Goal: Ask a question

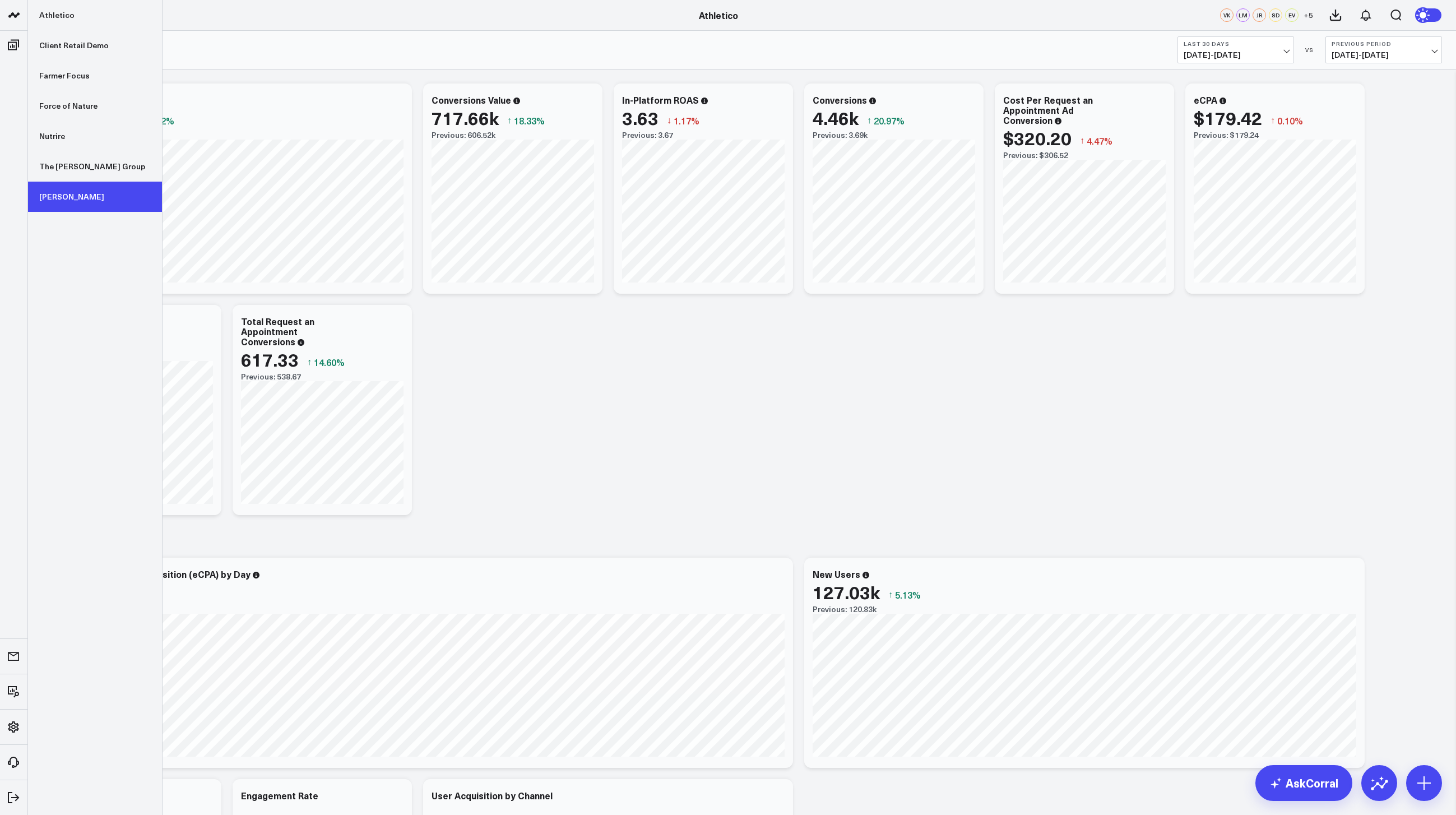
click at [69, 194] on link "[PERSON_NAME]" at bounding box center [95, 196] width 134 height 30
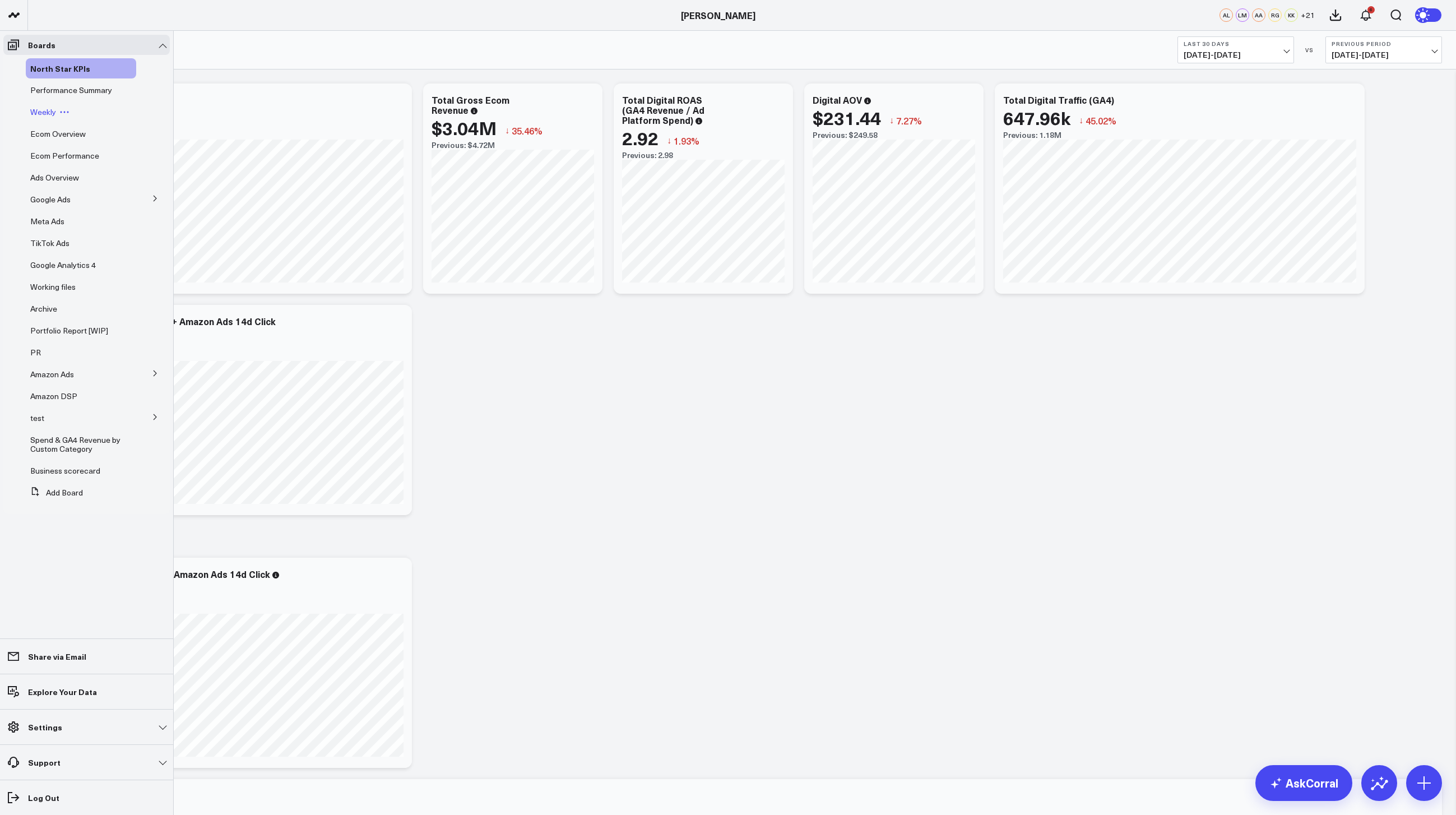
click at [52, 117] on div "Weekly" at bounding box center [81, 112] width 111 height 20
click at [47, 112] on span "Weekly" at bounding box center [43, 112] width 26 height 10
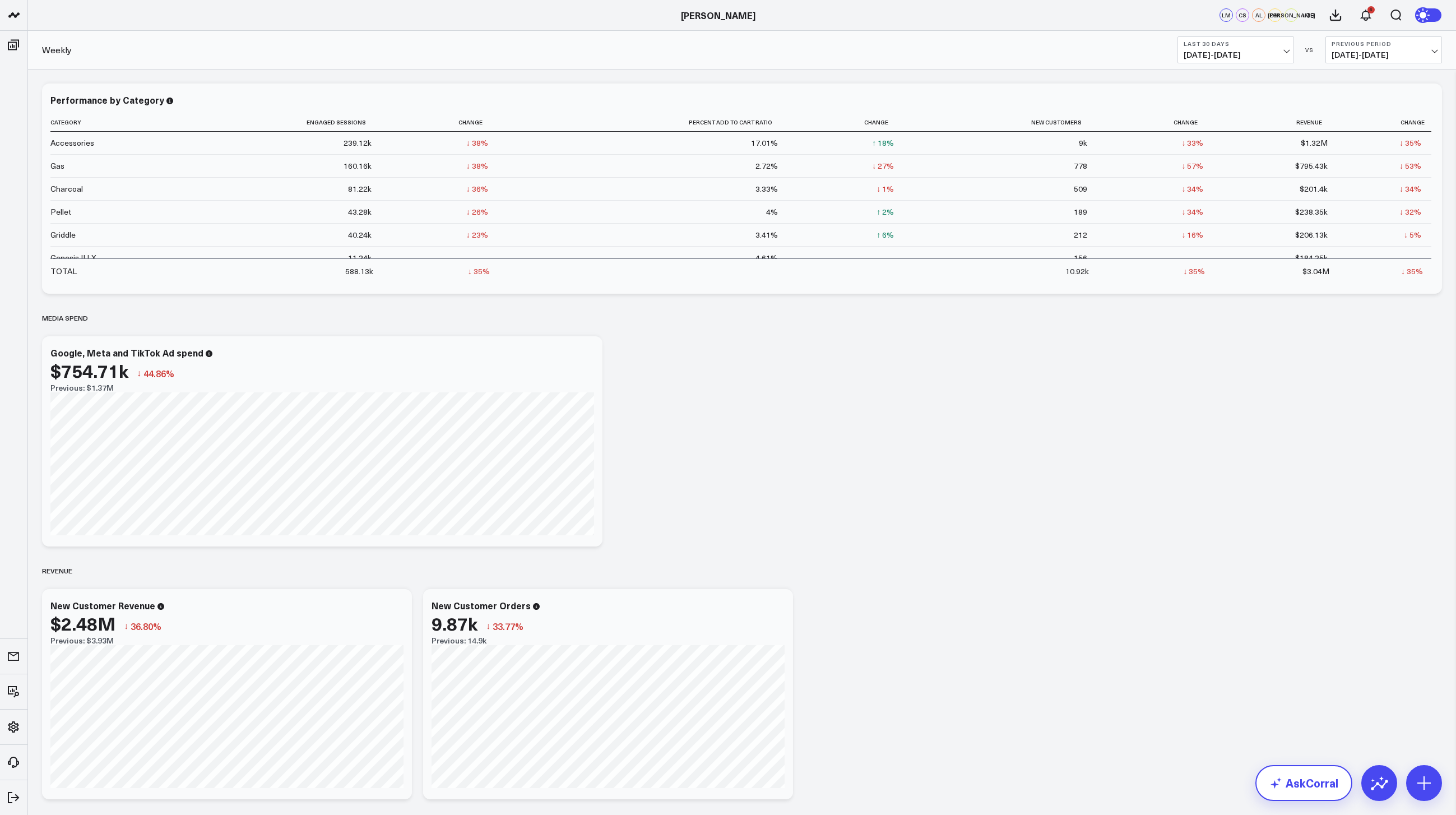
click at [1312, 772] on link "AskCorral" at bounding box center [1303, 782] width 97 height 36
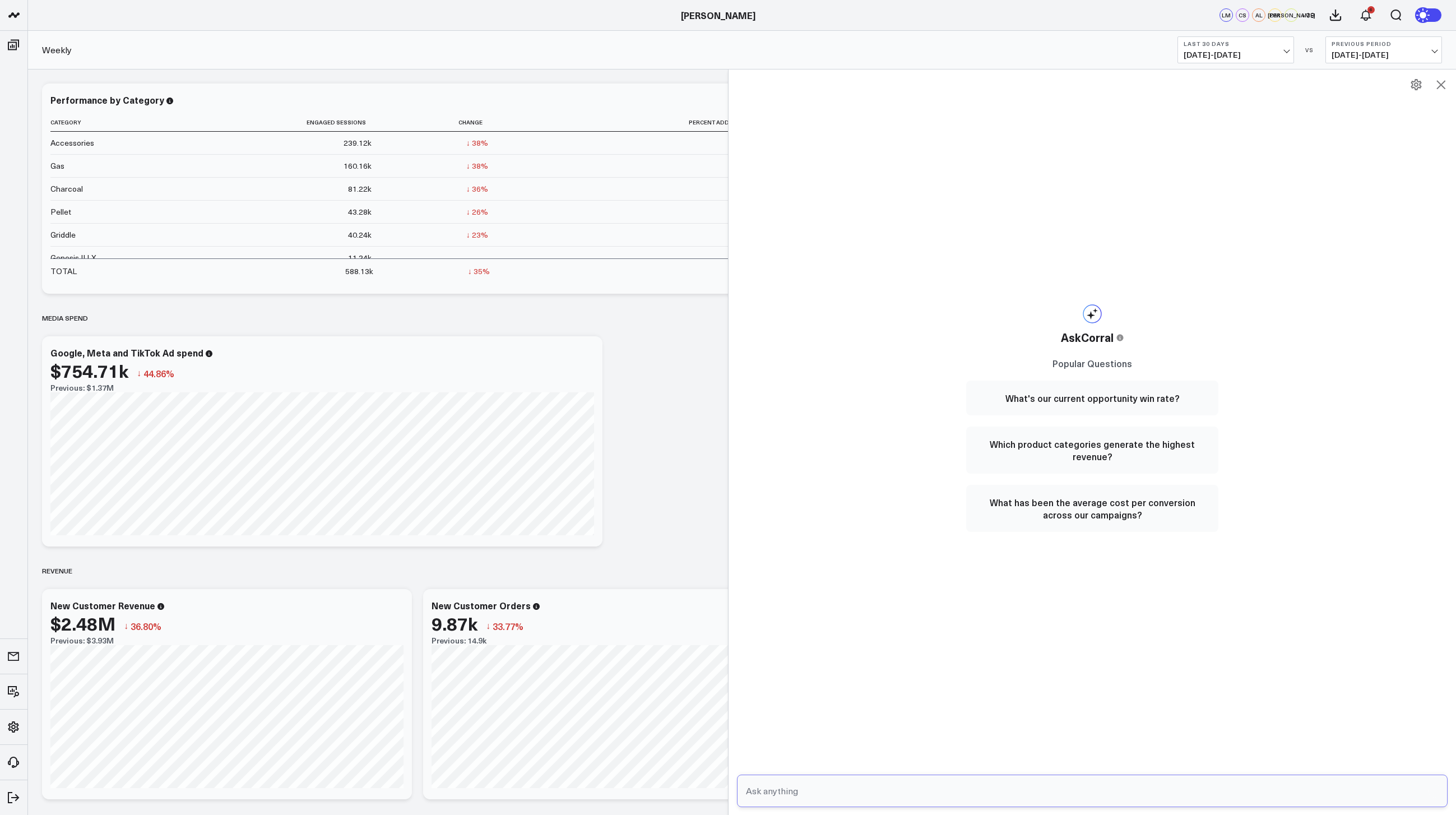
click at [812, 793] on input "text" at bounding box center [1082, 790] width 679 height 20
type input "whats the correlation between google ad spend and sales?"
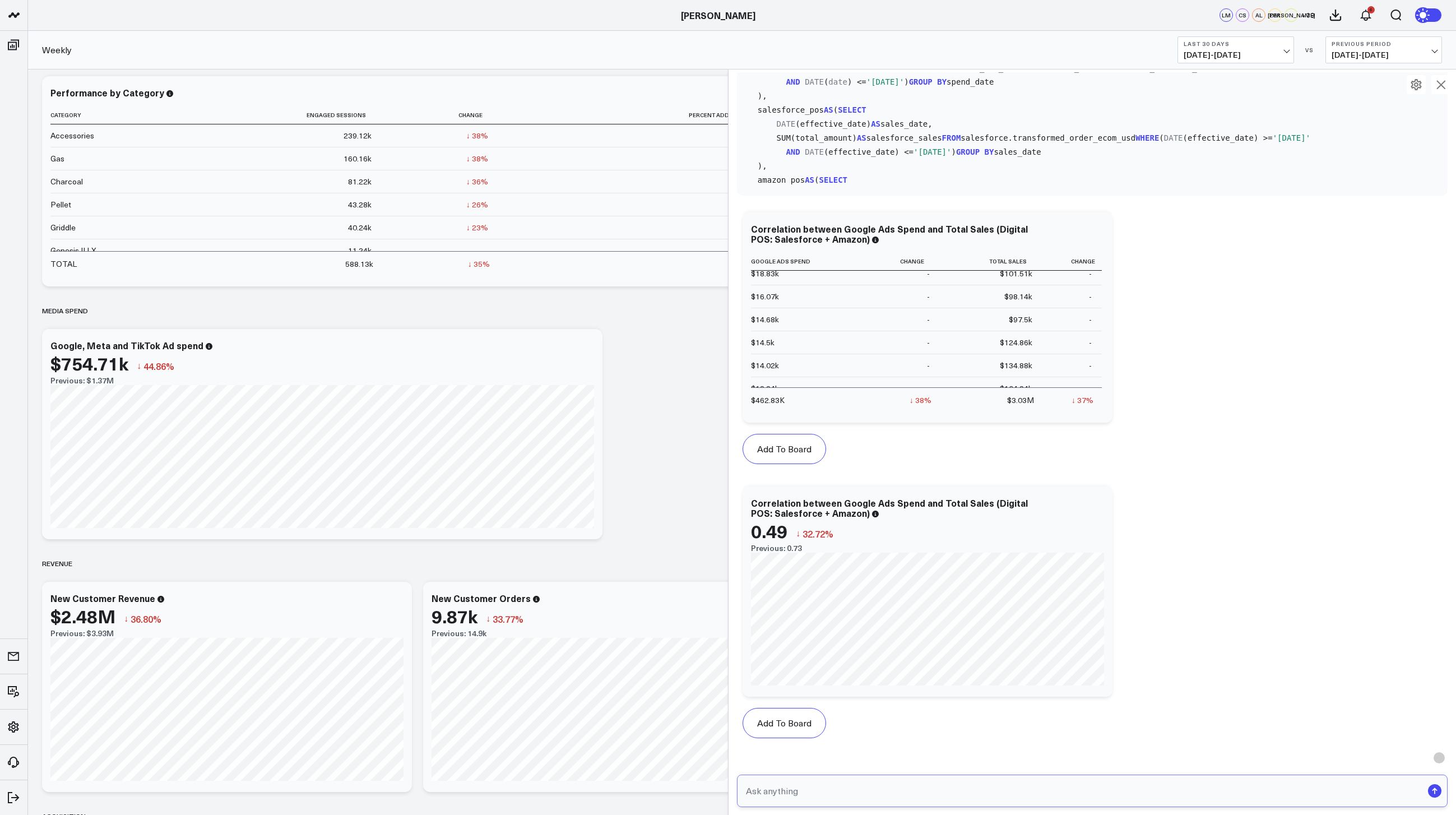
scroll to position [532, 0]
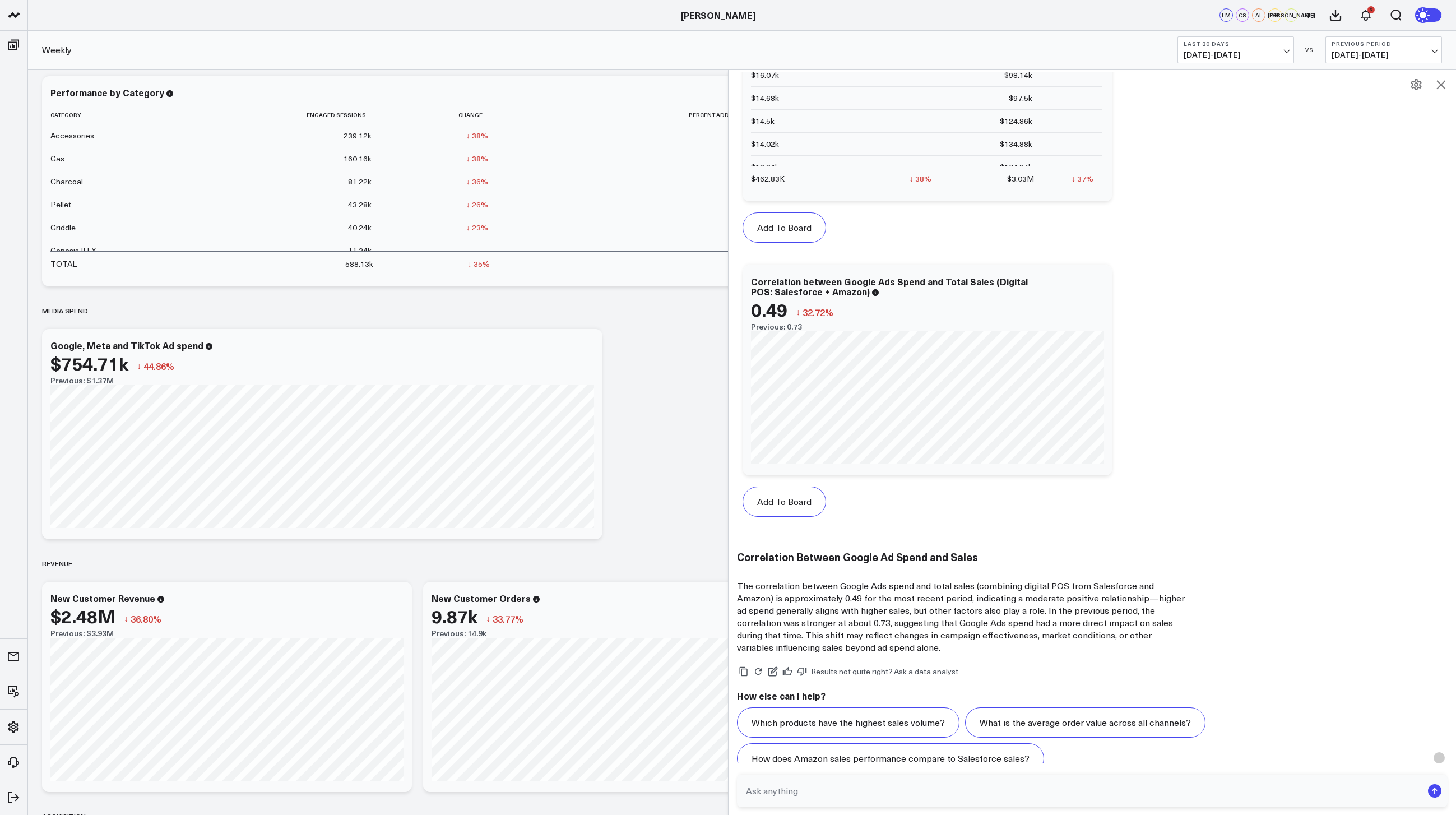
click at [1439, 85] on icon at bounding box center [1441, 85] width 14 height 14
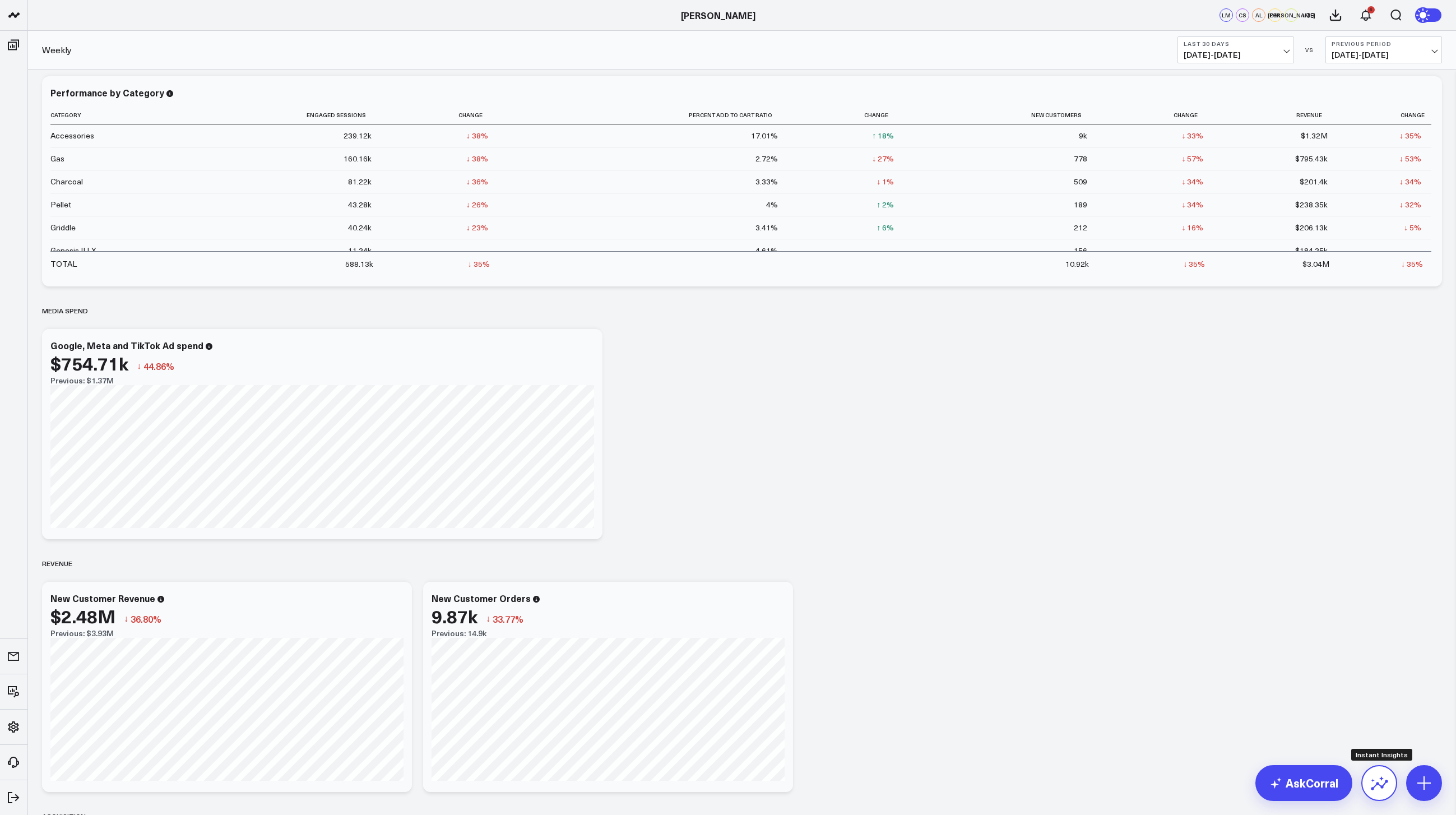
click at [1383, 791] on icon at bounding box center [1379, 782] width 18 height 18
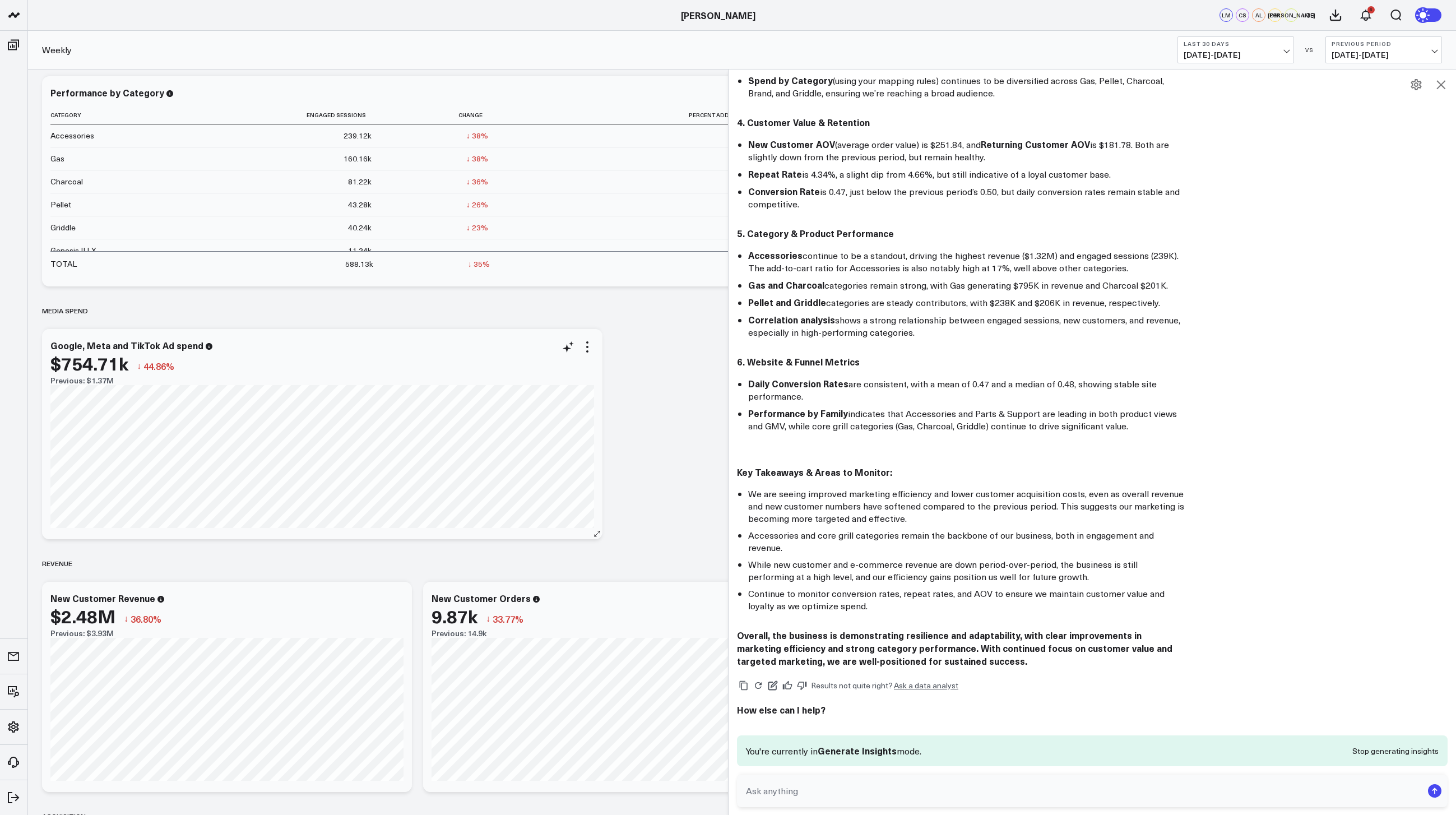
scroll to position [464, 0]
